Goal: Transaction & Acquisition: Purchase product/service

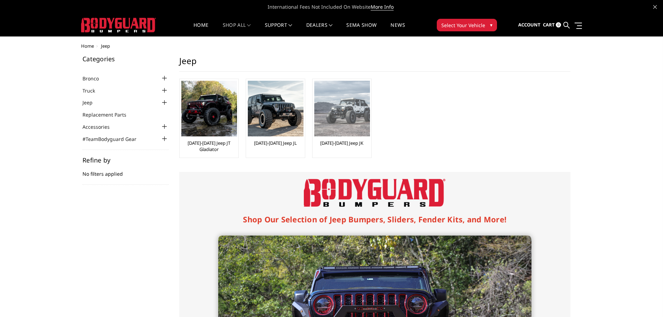
click at [333, 119] on img at bounding box center [342, 109] width 56 height 56
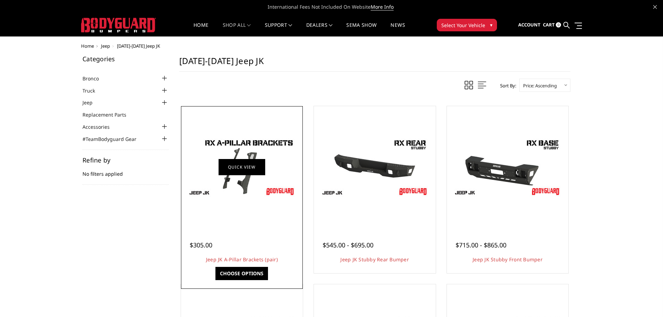
click at [245, 168] on link "Quick view" at bounding box center [242, 167] width 47 height 16
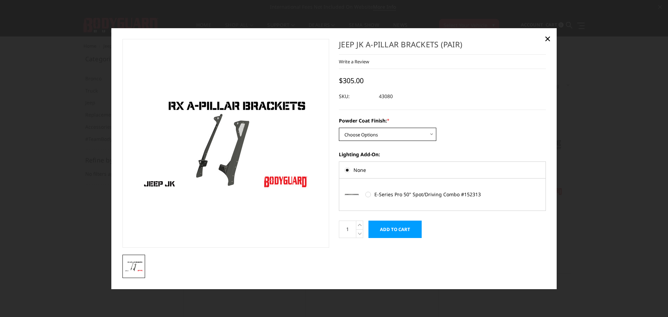
click at [413, 133] on select "Choose Options Bare Metal Texture Black Powder Coat" at bounding box center [387, 134] width 97 height 13
select select "4202"
click at [339, 128] on select "Choose Options Bare Metal Texture Black Powder Coat" at bounding box center [387, 134] width 97 height 13
click at [548, 38] on span "×" at bounding box center [548, 38] width 6 height 15
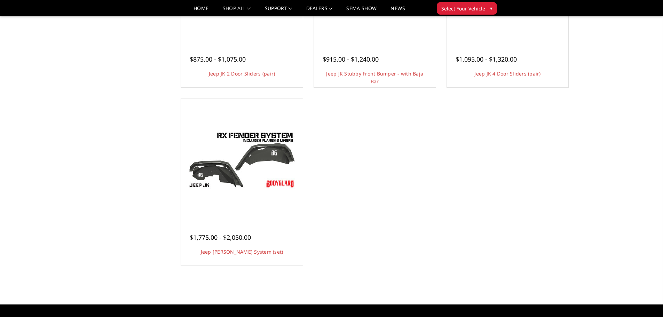
scroll to position [348, 0]
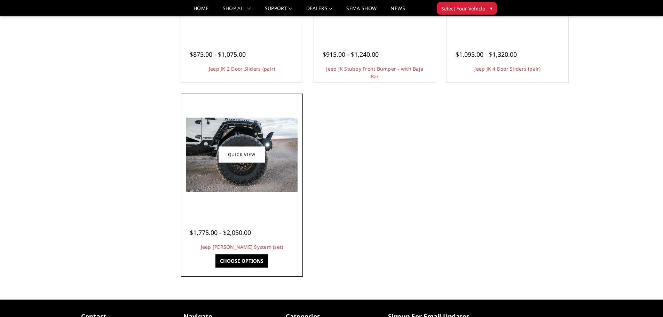
click at [239, 174] on img at bounding box center [241, 155] width 111 height 74
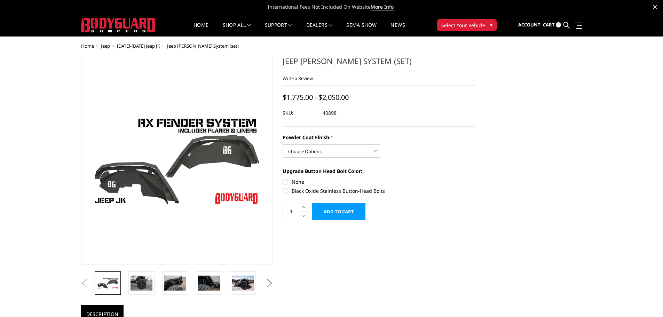
click at [225, 162] on img at bounding box center [113, 160] width 445 height 251
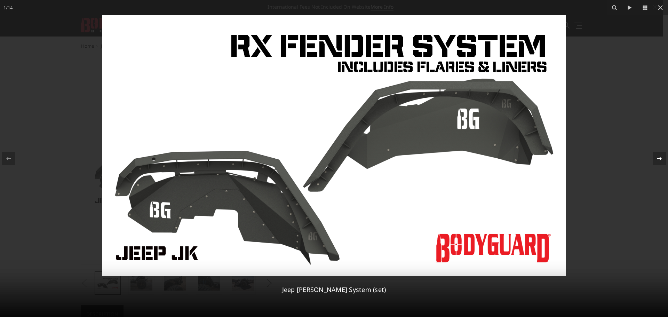
click at [659, 158] on icon at bounding box center [659, 158] width 8 height 8
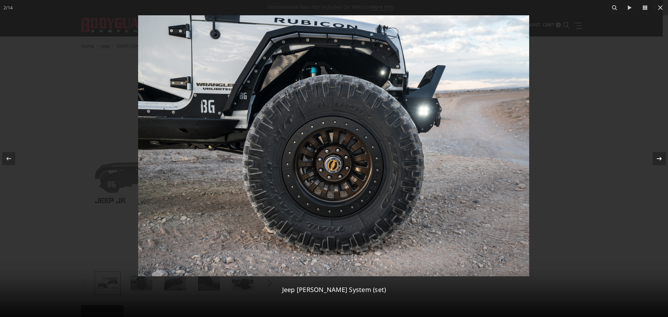
click at [659, 158] on icon at bounding box center [659, 158] width 8 height 8
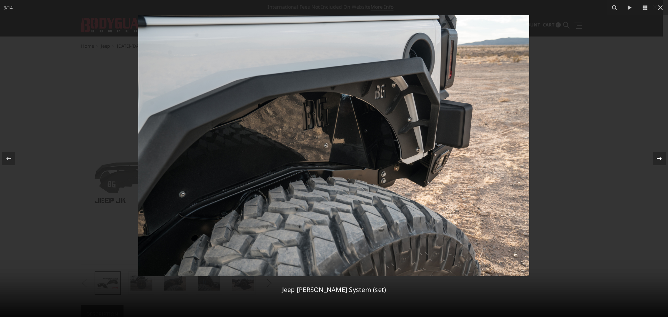
click at [659, 158] on icon at bounding box center [659, 158] width 8 height 8
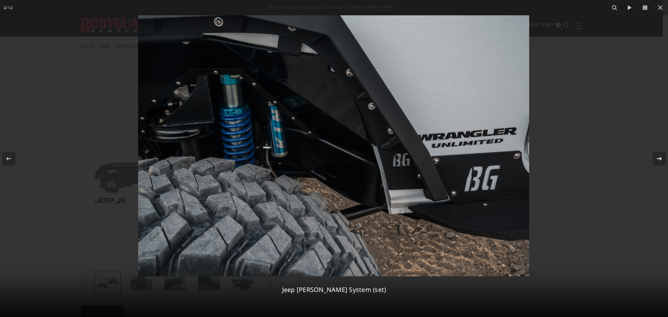
click at [659, 158] on icon at bounding box center [659, 158] width 8 height 8
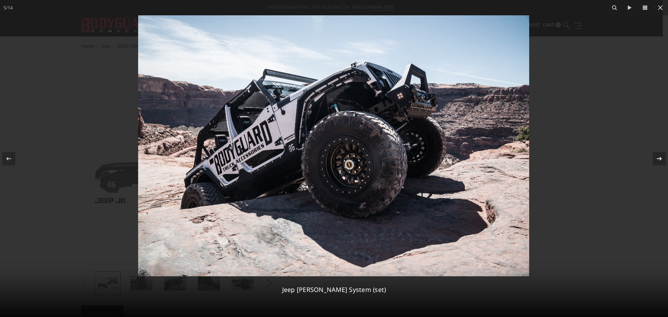
click at [659, 158] on icon at bounding box center [659, 158] width 8 height 8
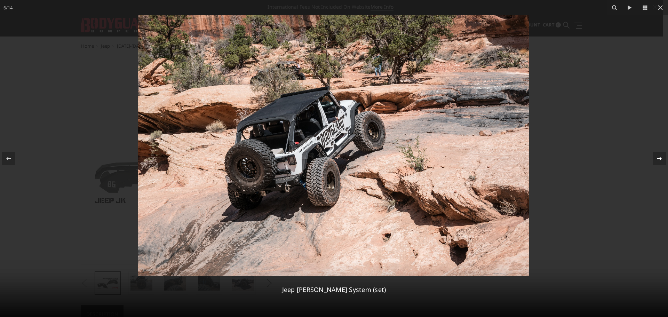
click at [659, 158] on icon at bounding box center [659, 158] width 8 height 8
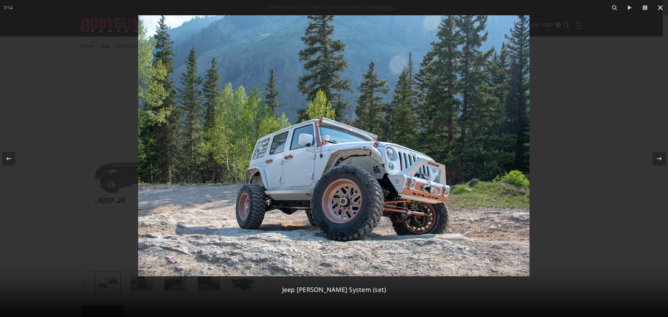
click at [661, 6] on icon at bounding box center [660, 7] width 8 height 8
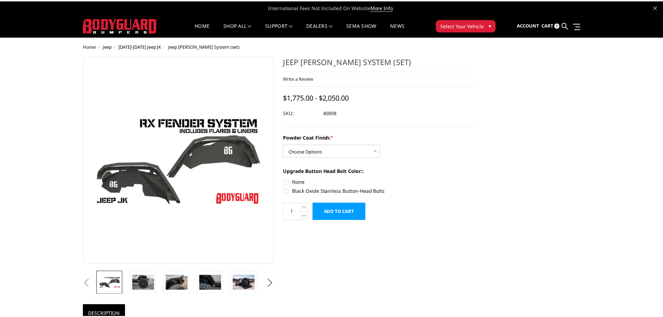
scroll to position [0, 134]
